Goal: Task Accomplishment & Management: Use online tool/utility

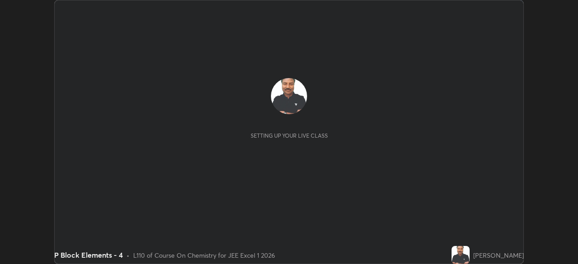
scroll to position [264, 578]
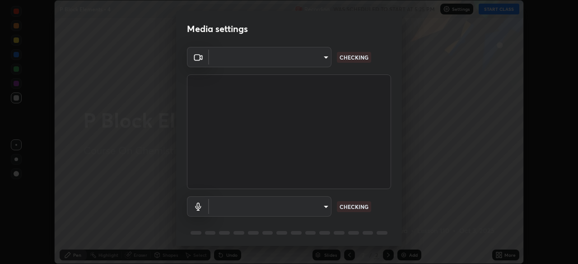
type input "5b0ce39d11be3a435715daab6ad7fa25508616855f5d18a60cdf0faa8df0ce2b"
type input "a79e2c37a3e820974fa073ddb46aa6e630d5ecfd19982edee8f34e1274aecea6"
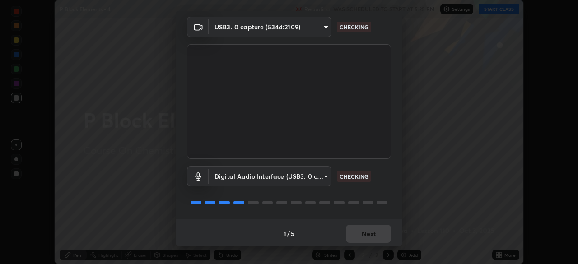
scroll to position [29, 0]
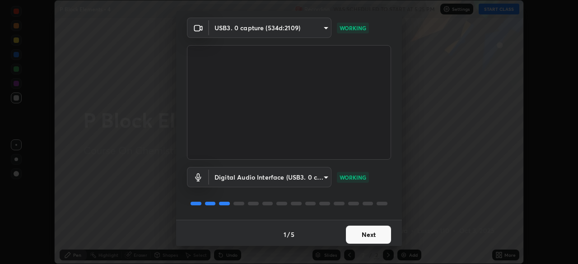
click at [360, 236] on button "Next" at bounding box center [368, 235] width 45 height 18
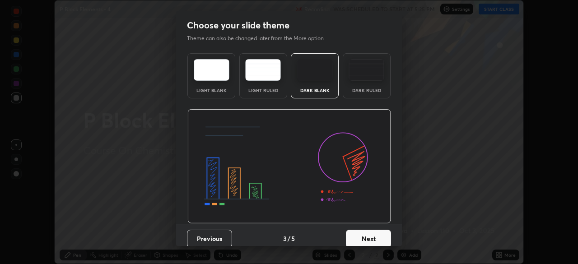
click at [359, 237] on button "Next" at bounding box center [368, 239] width 45 height 18
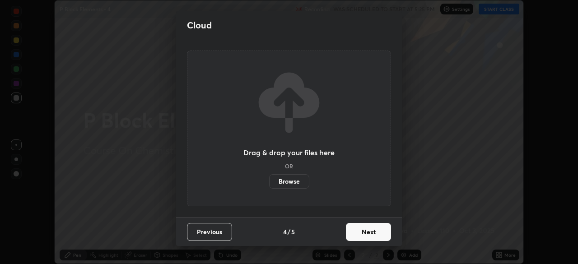
click at [360, 235] on button "Next" at bounding box center [368, 232] width 45 height 18
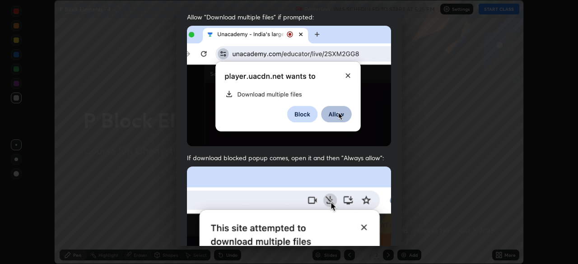
click at [392, 182] on div "Allow "Download multiple files" if prompted: If download blocked popup comes, o…" at bounding box center [289, 203] width 226 height 380
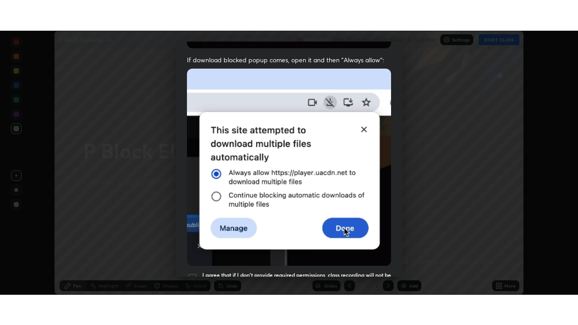
scroll to position [216, 0]
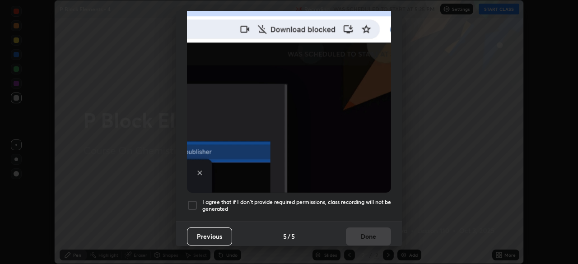
click at [189, 201] on div at bounding box center [192, 205] width 11 height 11
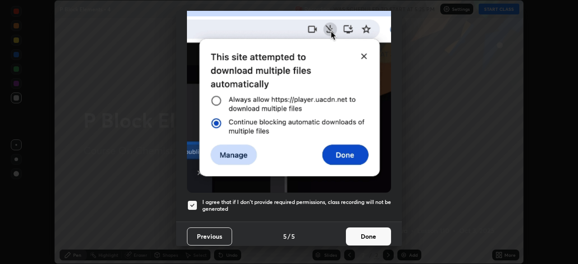
click at [354, 229] on button "Done" at bounding box center [368, 237] width 45 height 18
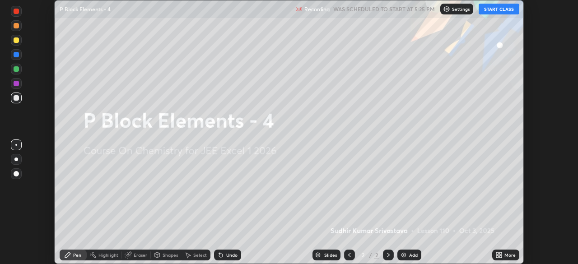
click at [491, 9] on button "START CLASS" at bounding box center [499, 9] width 41 height 11
click at [500, 257] on icon at bounding box center [501, 257] width 2 height 2
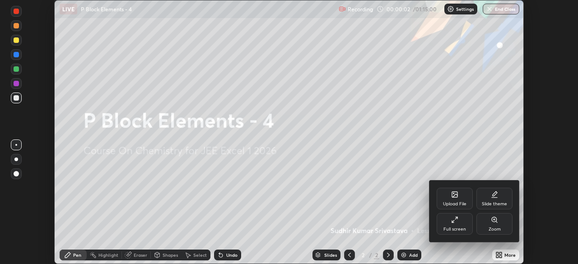
click at [452, 220] on icon at bounding box center [454, 219] width 7 height 7
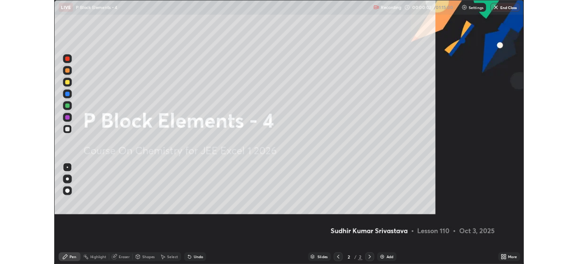
scroll to position [325, 578]
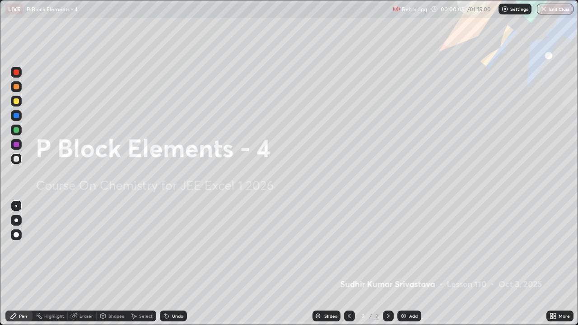
click at [409, 264] on div "Add" at bounding box center [413, 316] width 9 height 5
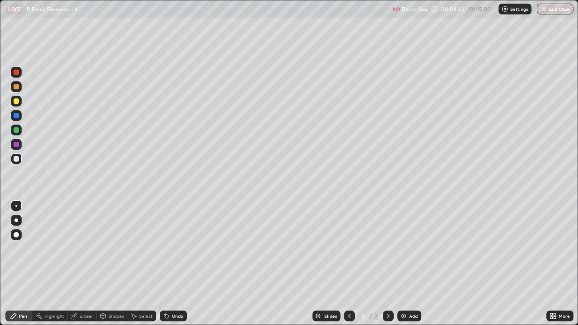
click at [91, 264] on div "Eraser" at bounding box center [86, 316] width 14 height 5
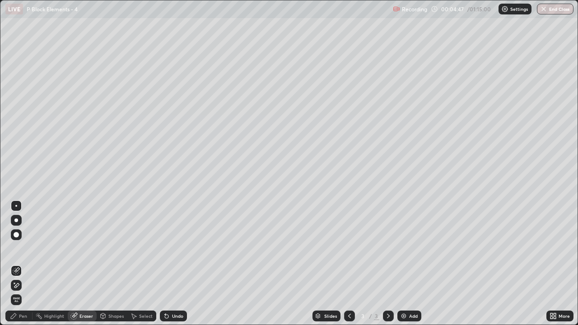
click at [19, 264] on div "Pen" at bounding box center [23, 316] width 8 height 5
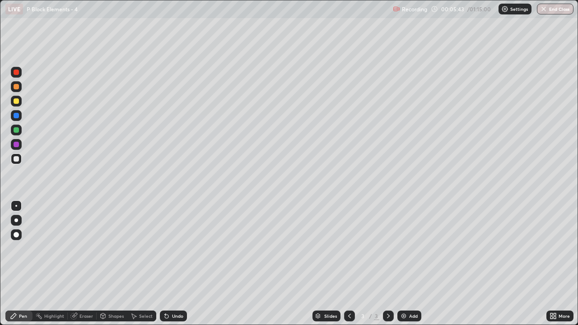
click at [404, 264] on img at bounding box center [403, 316] width 7 height 7
click at [349, 264] on icon at bounding box center [349, 316] width 7 height 7
click at [411, 264] on div "Add" at bounding box center [409, 316] width 24 height 11
click at [408, 264] on div "Add" at bounding box center [409, 316] width 24 height 11
click at [413, 264] on div "Add" at bounding box center [413, 316] width 9 height 5
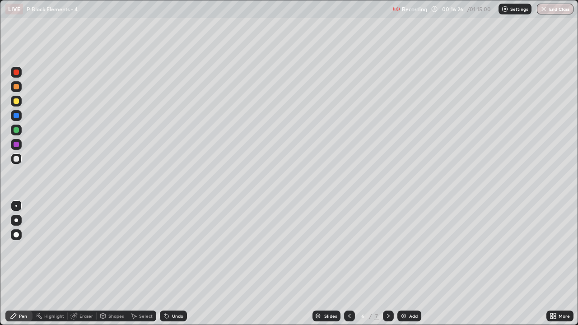
click at [383, 264] on div at bounding box center [388, 316] width 11 height 18
click at [407, 264] on div "Add" at bounding box center [409, 316] width 24 height 11
click at [403, 264] on img at bounding box center [403, 316] width 7 height 7
click at [81, 264] on div "Eraser" at bounding box center [86, 316] width 14 height 5
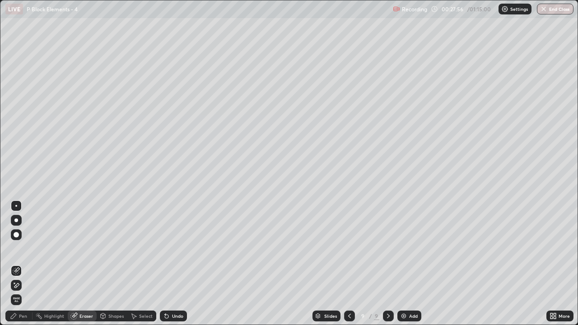
click at [24, 264] on div "Pen" at bounding box center [23, 316] width 8 height 5
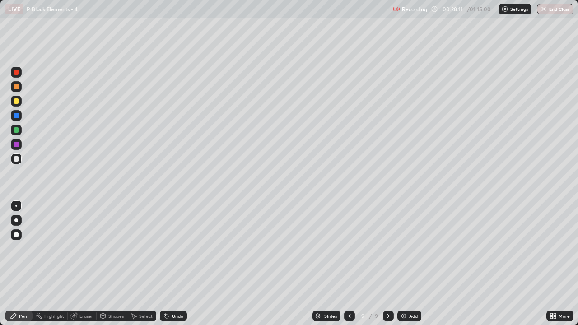
click at [85, 264] on div "Eraser" at bounding box center [86, 316] width 14 height 5
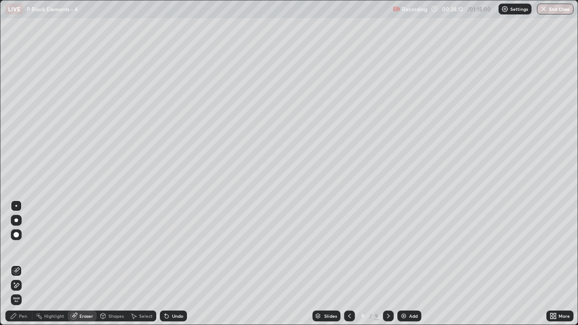
click at [25, 264] on div "Pen" at bounding box center [23, 316] width 8 height 5
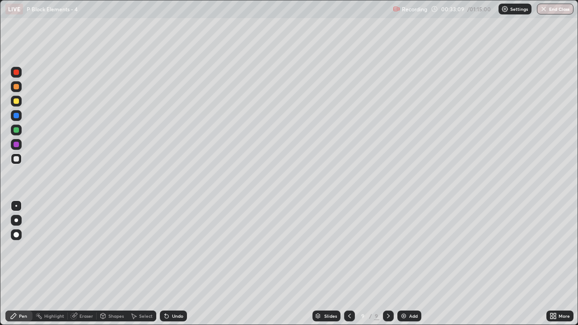
click at [409, 264] on div "Add" at bounding box center [409, 316] width 24 height 11
click at [345, 264] on div at bounding box center [349, 316] width 11 height 11
click at [350, 264] on div at bounding box center [349, 316] width 11 height 18
click at [386, 264] on div at bounding box center [388, 316] width 11 height 11
click at [387, 264] on div at bounding box center [388, 316] width 11 height 18
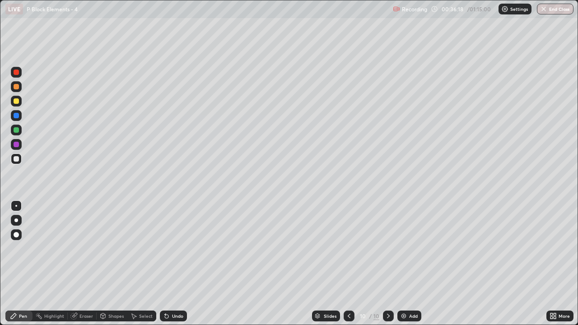
click at [409, 264] on div "Add" at bounding box center [409, 316] width 24 height 11
click at [123, 264] on div "Shapes" at bounding box center [112, 316] width 31 height 11
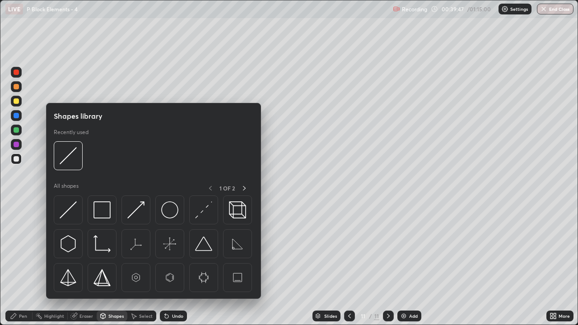
click at [84, 264] on div "Eraser" at bounding box center [86, 316] width 14 height 5
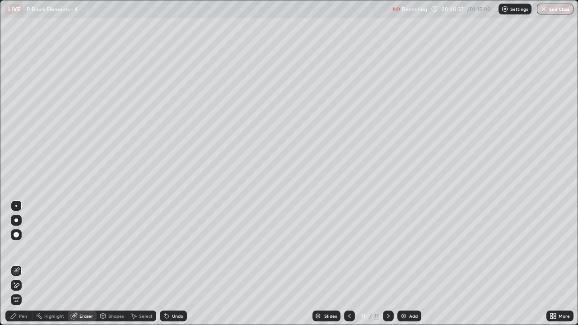
click at [349, 264] on icon at bounding box center [349, 316] width 7 height 7
click at [387, 264] on icon at bounding box center [388, 316] width 7 height 7
click at [22, 264] on div "Pen" at bounding box center [23, 316] width 8 height 5
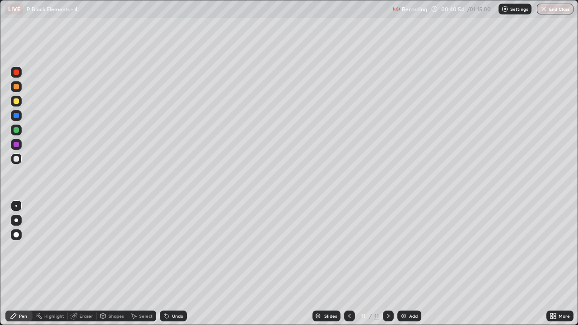
click at [346, 264] on icon at bounding box center [349, 316] width 7 height 7
click at [344, 264] on div at bounding box center [349, 316] width 11 height 18
click at [349, 264] on icon at bounding box center [349, 316] width 7 height 7
click at [347, 264] on icon at bounding box center [349, 316] width 7 height 7
click at [386, 264] on icon at bounding box center [388, 316] width 7 height 7
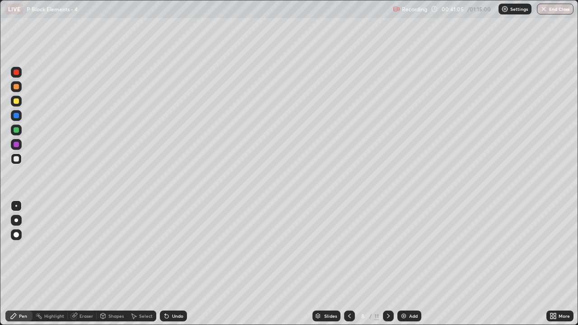
click at [387, 264] on div at bounding box center [388, 316] width 11 height 11
click at [386, 264] on div at bounding box center [388, 316] width 11 height 11
click at [386, 264] on div at bounding box center [388, 316] width 11 height 18
click at [409, 264] on div "Add" at bounding box center [413, 316] width 9 height 5
click at [85, 264] on div "Eraser" at bounding box center [86, 316] width 14 height 5
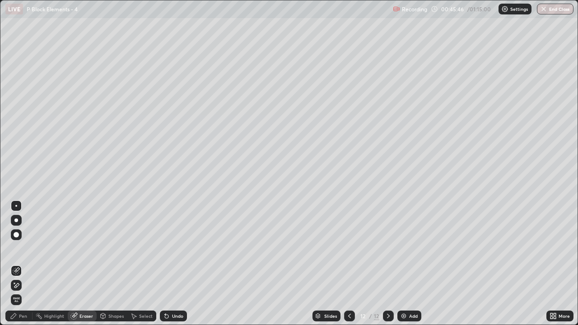
click at [27, 264] on div "Pen" at bounding box center [23, 316] width 8 height 5
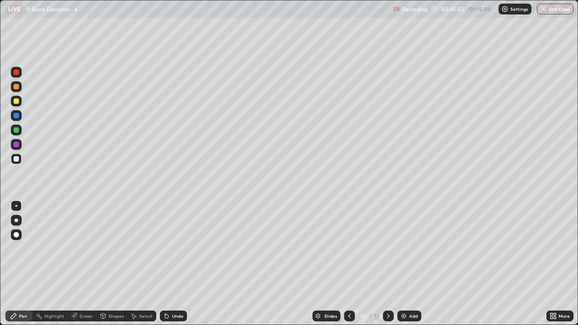
click at [88, 264] on div "Eraser" at bounding box center [86, 316] width 14 height 5
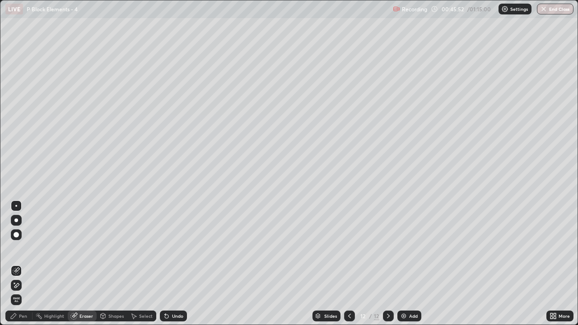
click at [23, 264] on div "Pen" at bounding box center [23, 316] width 8 height 5
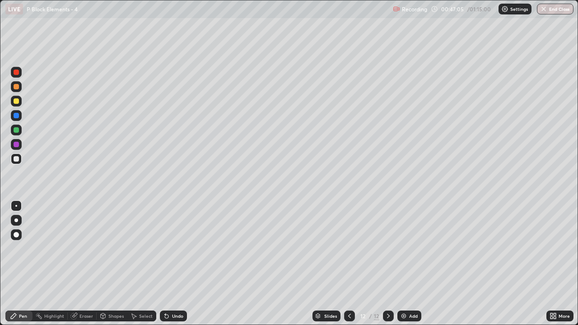
click at [406, 264] on img at bounding box center [403, 316] width 7 height 7
click at [84, 264] on div "Eraser" at bounding box center [86, 316] width 14 height 5
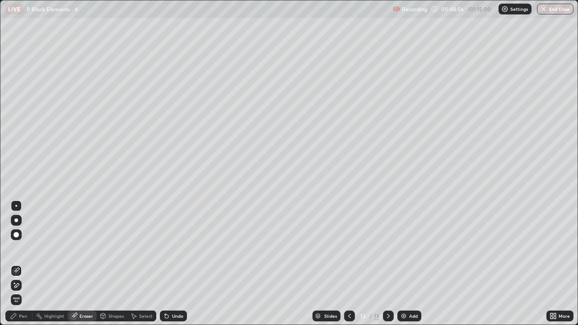
click at [21, 264] on div "Pen" at bounding box center [23, 316] width 8 height 5
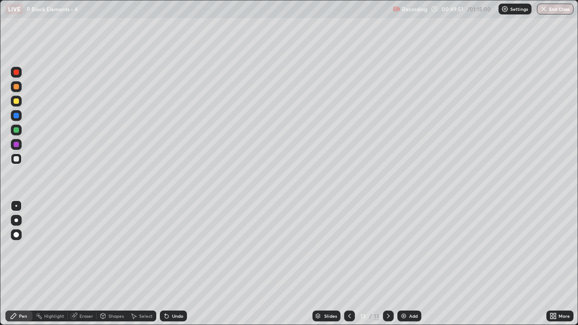
click at [415, 264] on div "Add" at bounding box center [413, 316] width 9 height 5
click at [83, 264] on div "Eraser" at bounding box center [86, 316] width 14 height 5
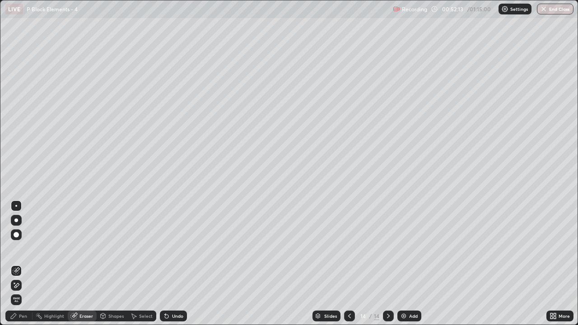
click at [19, 264] on div "Pen" at bounding box center [18, 316] width 27 height 11
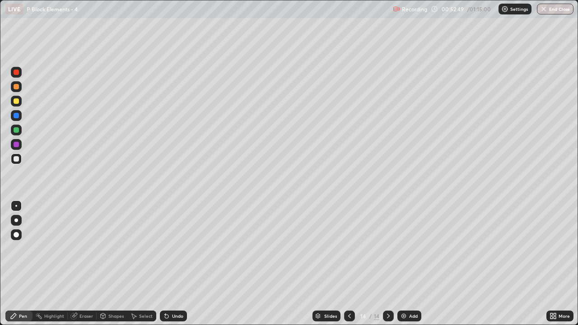
click at [388, 264] on icon at bounding box center [388, 316] width 7 height 7
click at [386, 264] on icon at bounding box center [388, 316] width 7 height 7
click at [417, 264] on div "Add" at bounding box center [413, 316] width 9 height 5
click at [349, 264] on icon at bounding box center [349, 316] width 7 height 7
click at [386, 264] on div at bounding box center [388, 316] width 11 height 18
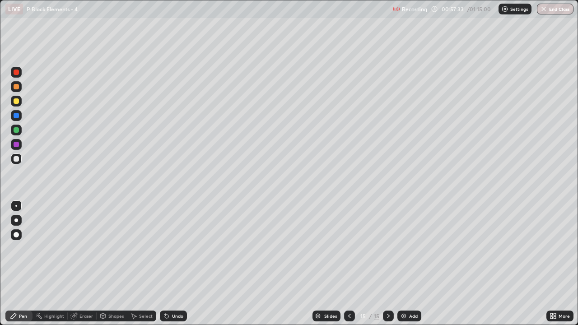
click at [413, 264] on div "Add" at bounding box center [413, 316] width 9 height 5
click at [412, 264] on div "Add" at bounding box center [413, 316] width 9 height 5
click at [91, 264] on div "Eraser" at bounding box center [86, 316] width 14 height 5
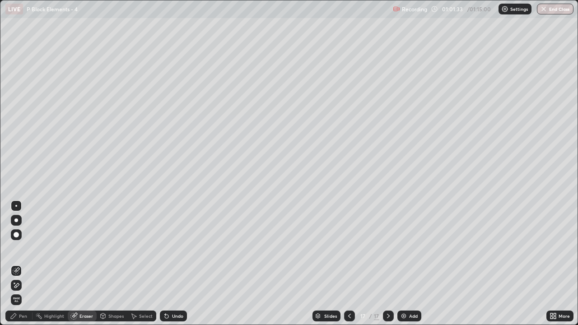
click at [23, 264] on div "Pen" at bounding box center [18, 316] width 27 height 11
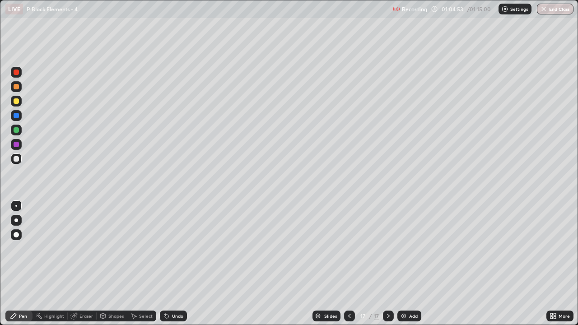
click at [415, 264] on div "Add" at bounding box center [413, 316] width 9 height 5
click at [389, 264] on div at bounding box center [388, 316] width 11 height 18
click at [387, 264] on icon at bounding box center [388, 316] width 7 height 7
click at [413, 264] on div "Add" at bounding box center [413, 316] width 9 height 5
click at [552, 10] on button "End Class" at bounding box center [556, 9] width 36 height 11
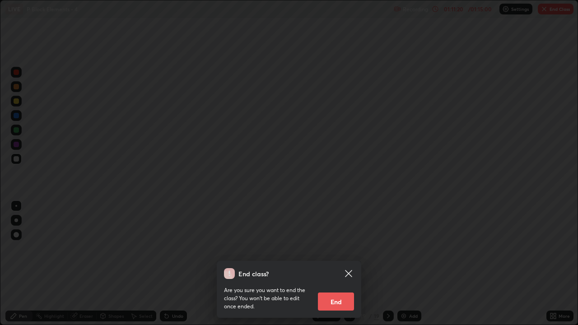
click at [336, 264] on button "End" at bounding box center [336, 302] width 36 height 18
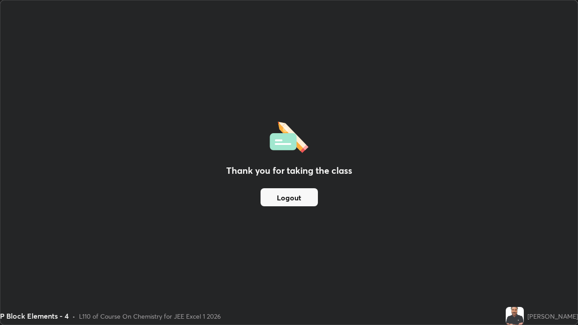
click at [286, 198] on button "Logout" at bounding box center [289, 197] width 57 height 18
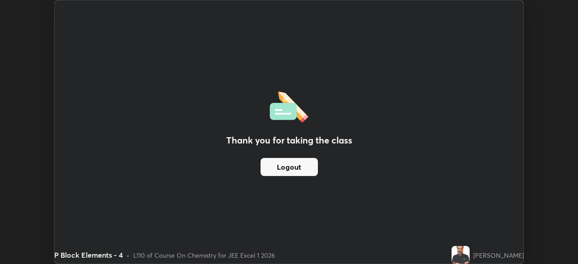
scroll to position [44905, 44591]
